Goal: Information Seeking & Learning: Learn about a topic

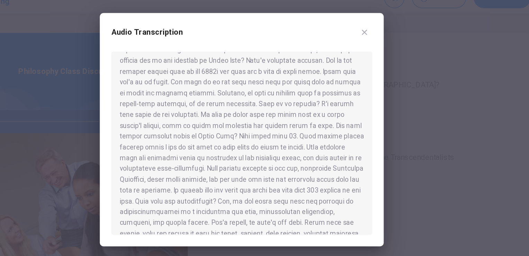
scroll to position [113, 0]
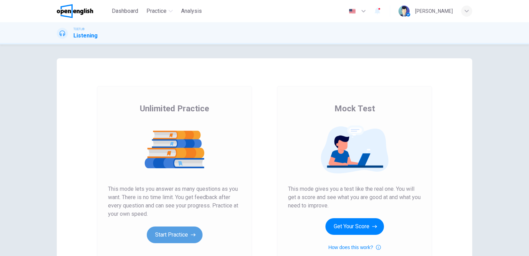
click at [191, 233] on icon "button" at bounding box center [193, 234] width 5 height 7
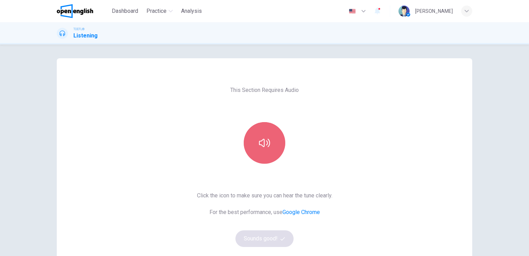
click at [265, 150] on button "button" at bounding box center [265, 143] width 42 height 42
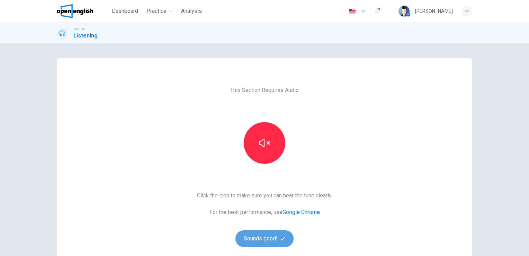
click at [268, 240] on button "Sounds good!" at bounding box center [265, 238] width 58 height 17
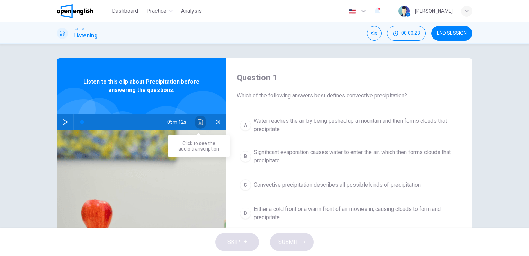
click at [198, 123] on icon "Click to see the audio transcription" at bounding box center [201, 122] width 6 height 6
